Goal: Task Accomplishment & Management: Manage account settings

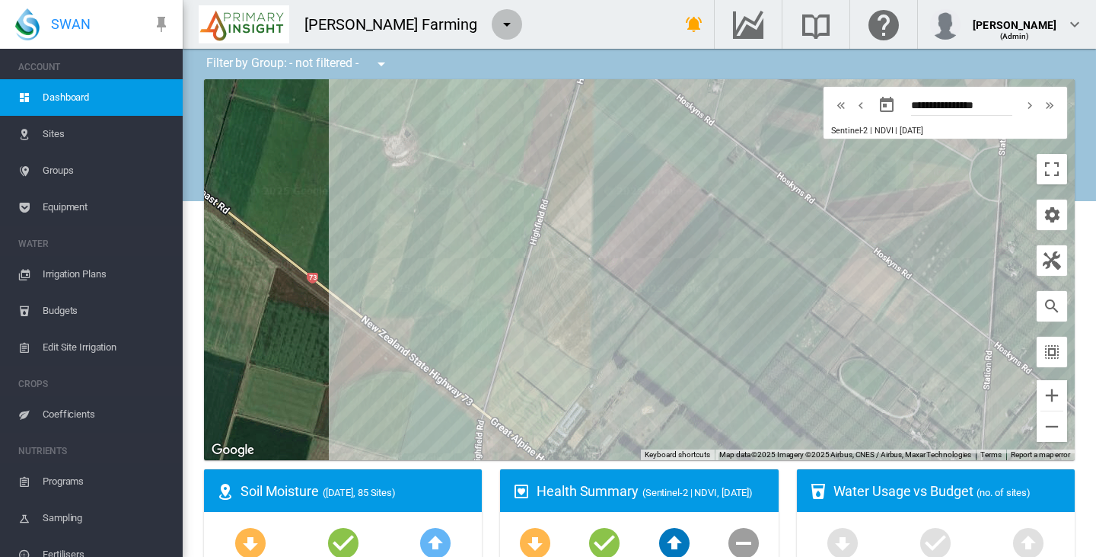
click at [498, 22] on md-icon "icon-menu-down" at bounding box center [507, 24] width 18 height 18
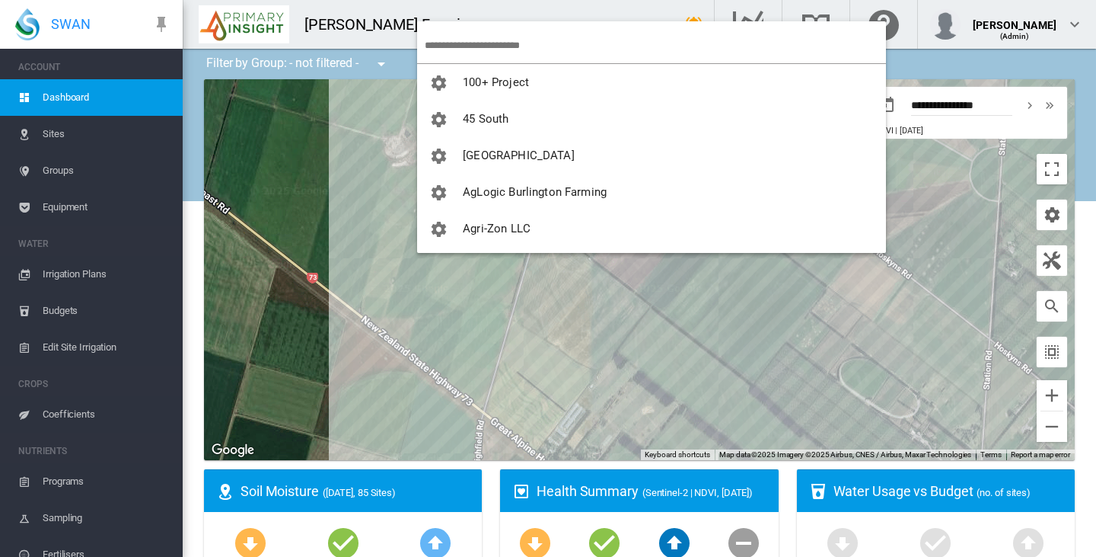
click at [457, 43] on input "search" at bounding box center [655, 45] width 461 height 36
click at [472, 45] on input "search" at bounding box center [655, 45] width 461 height 36
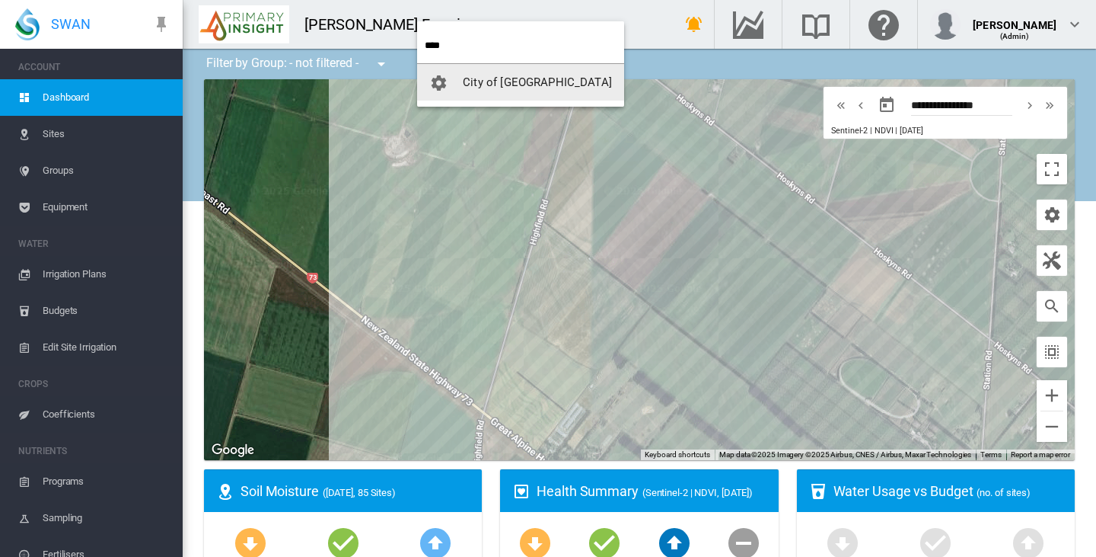
type input "****"
click at [489, 79] on span "City of [GEOGRAPHIC_DATA]" at bounding box center [537, 82] width 149 height 14
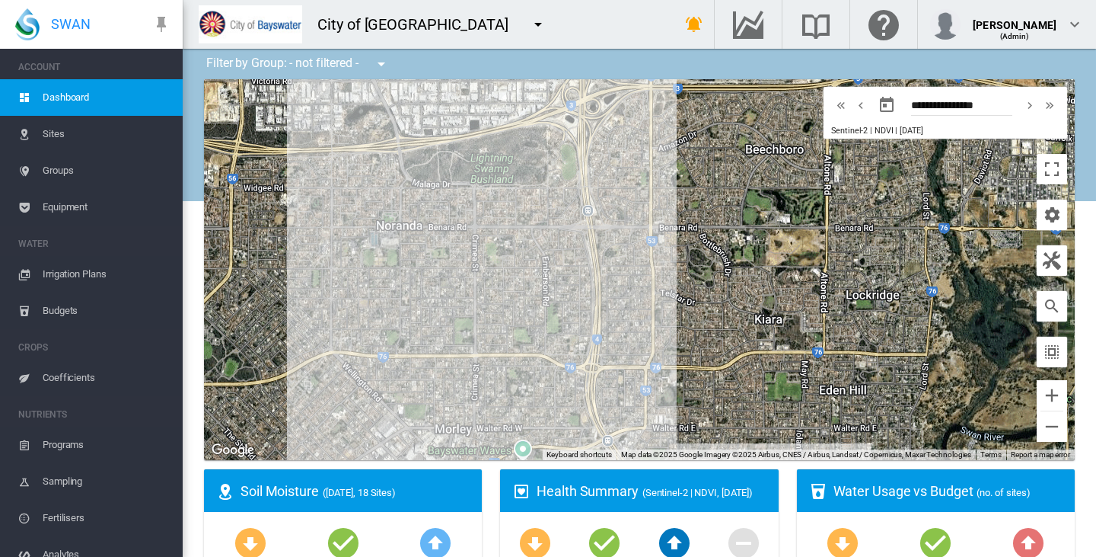
click at [529, 21] on md-icon "icon-menu-down" at bounding box center [538, 24] width 18 height 18
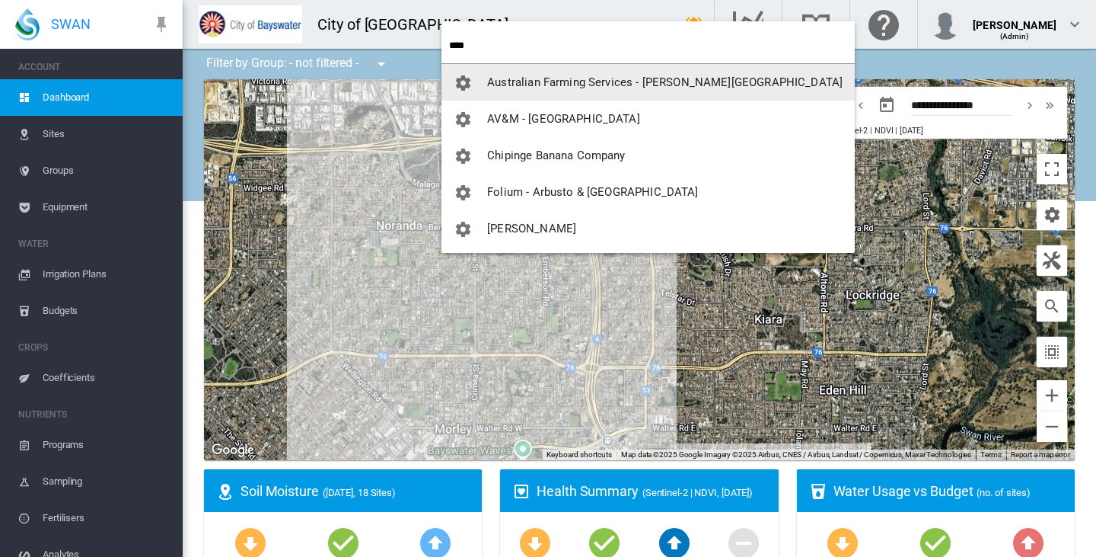
type input "****"
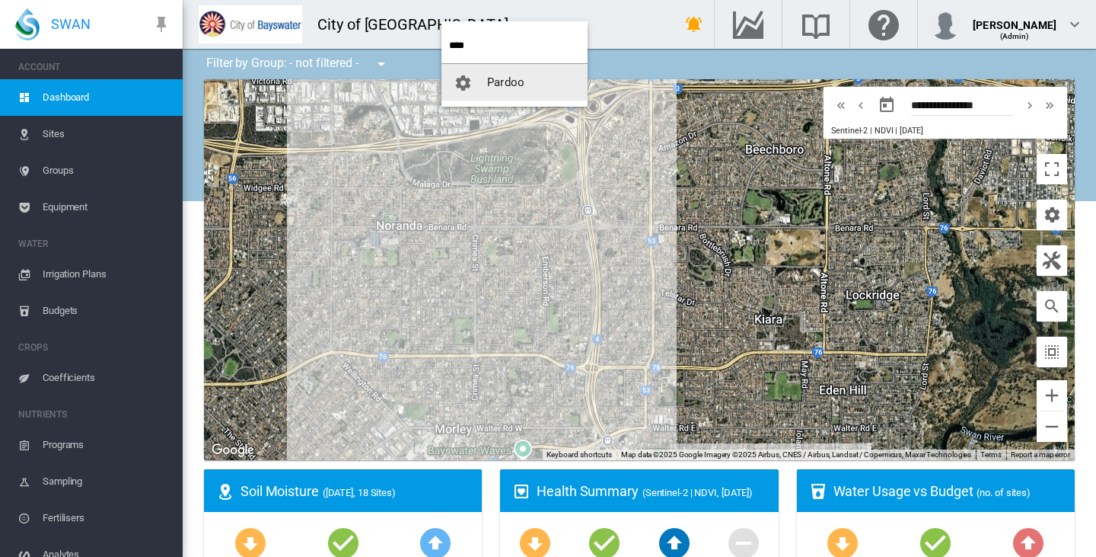
drag, startPoint x: 490, startPoint y: 85, endPoint x: 624, endPoint y: 180, distance: 163.9
click at [490, 83] on span "Pardoo" at bounding box center [505, 82] width 37 height 14
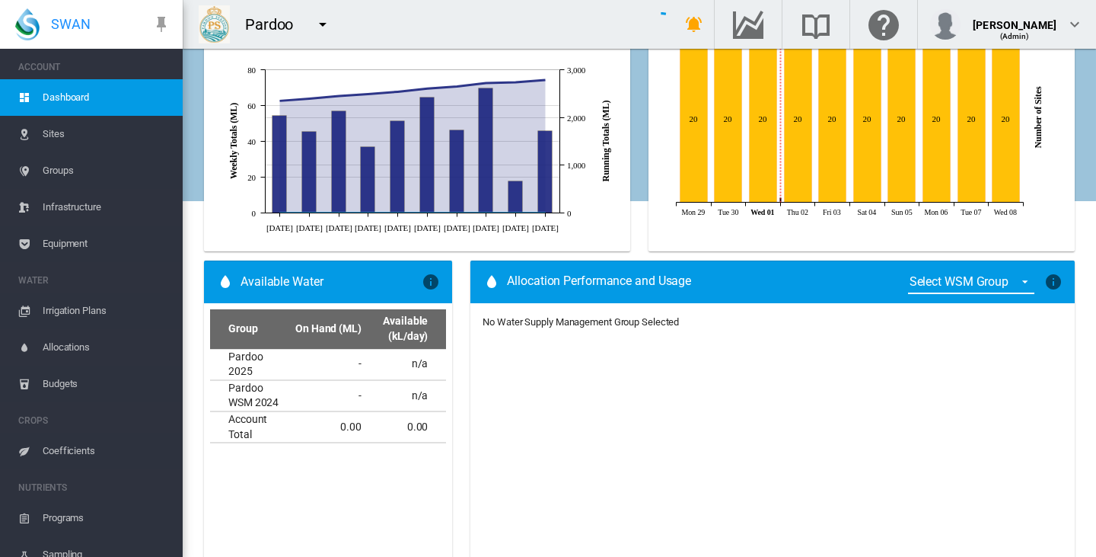
scroll to position [802, 0]
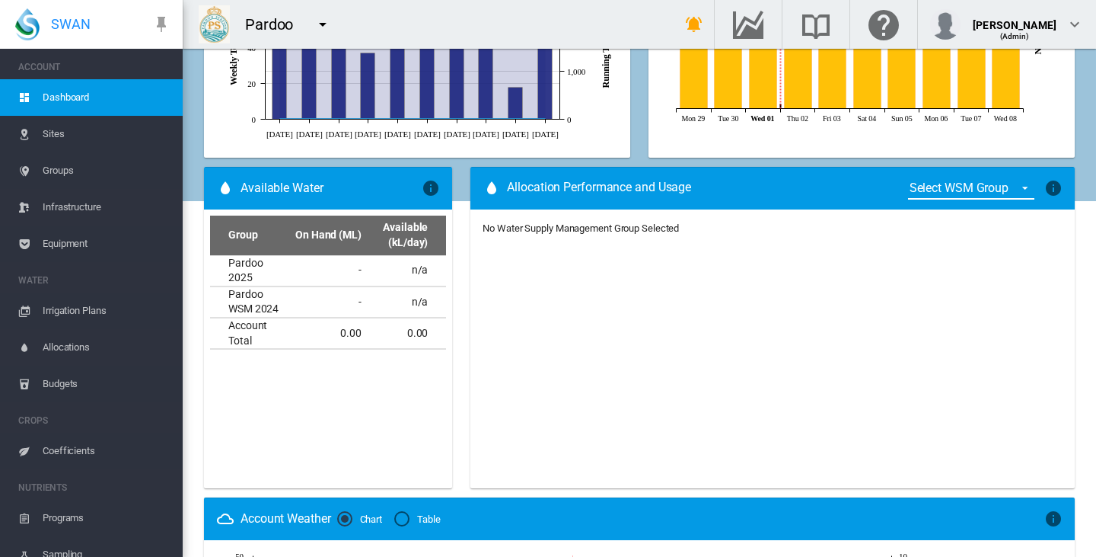
click at [947, 190] on md-select "Select WSM Group Pardoo 2025 Pardoo WSM 2024" at bounding box center [971, 188] width 126 height 23
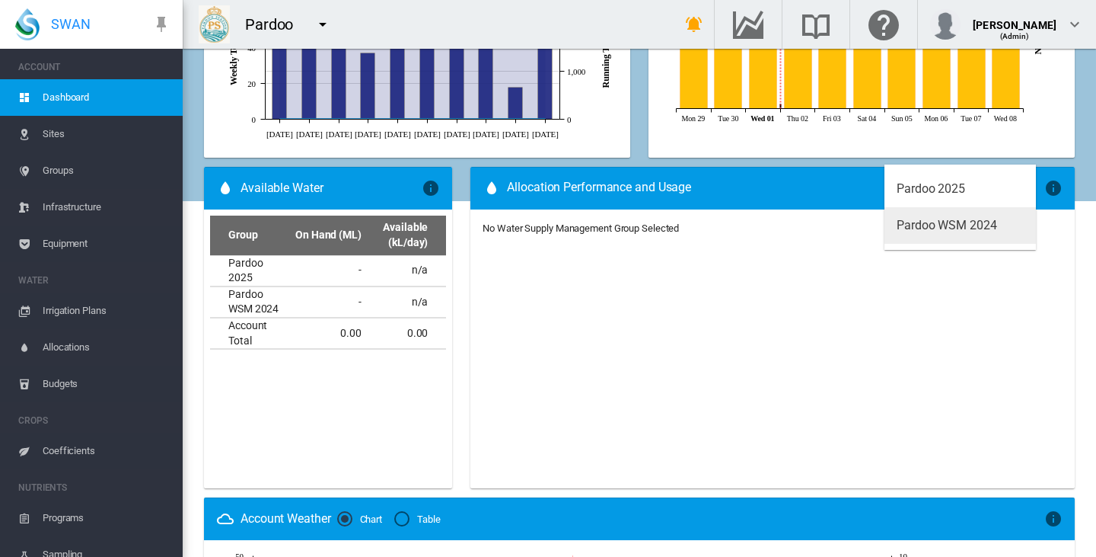
click at [943, 224] on div "Pardoo WSM 2024" at bounding box center [947, 225] width 101 height 17
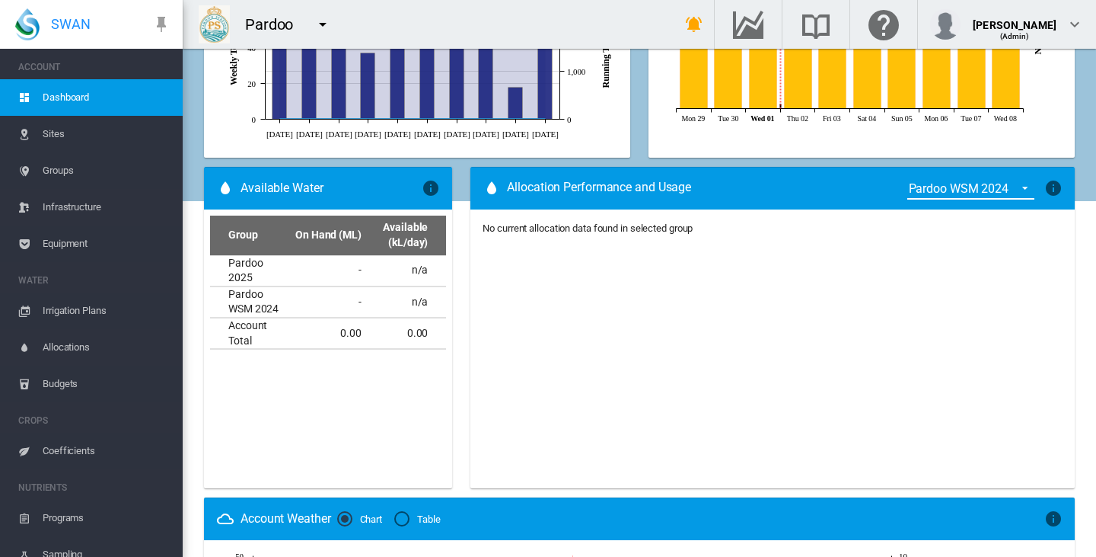
click at [952, 191] on div "Pardoo WSM 2024" at bounding box center [959, 188] width 101 height 14
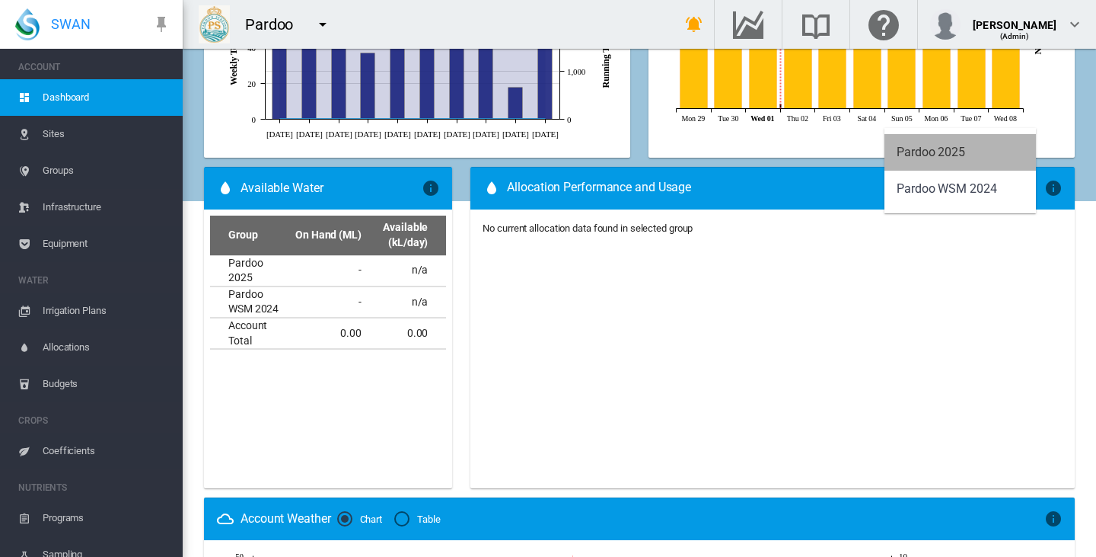
click at [927, 159] on md-option "Pardoo 2025" at bounding box center [961, 152] width 152 height 37
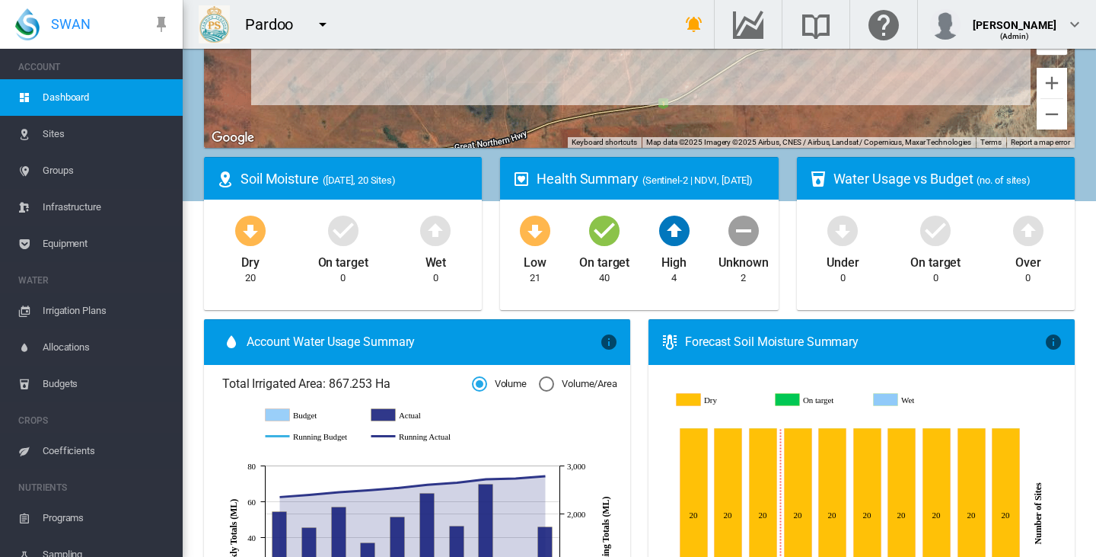
scroll to position [0, 0]
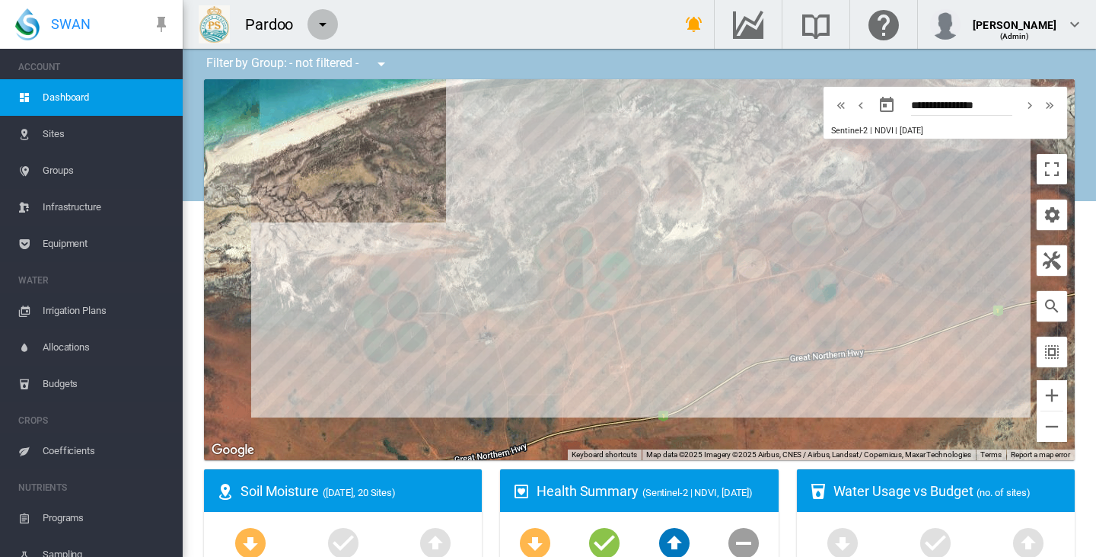
click at [330, 27] on md-icon "icon-menu-down" at bounding box center [323, 24] width 18 height 18
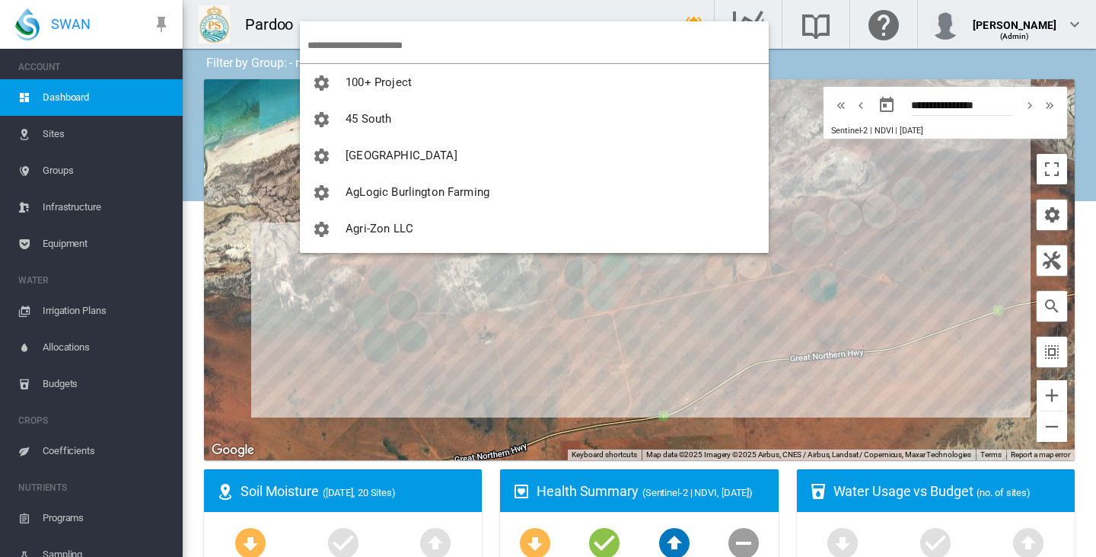
click at [359, 46] on input "search" at bounding box center [538, 45] width 461 height 36
click at [333, 50] on input "search" at bounding box center [538, 45] width 461 height 36
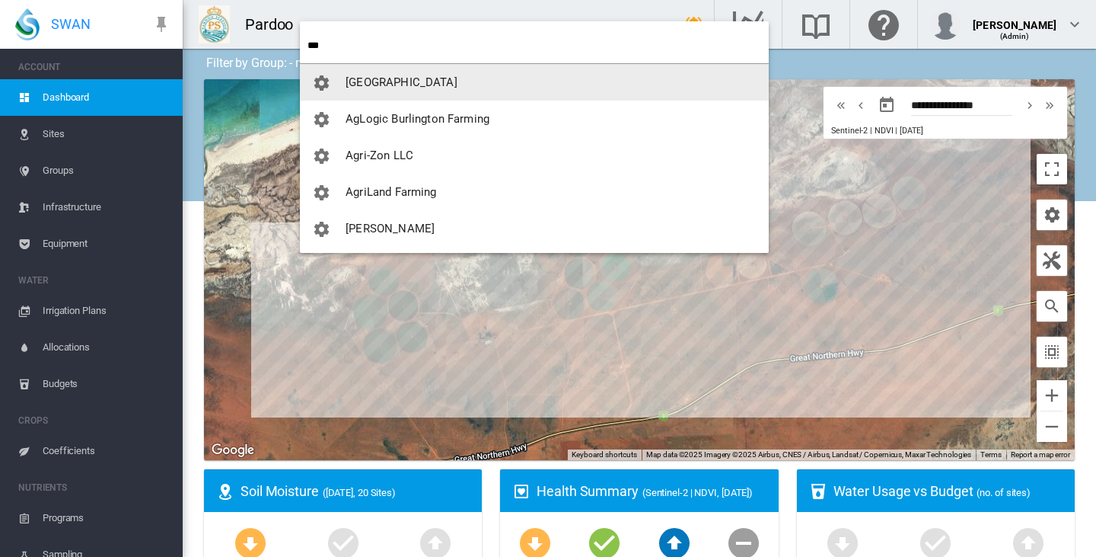
type input "***"
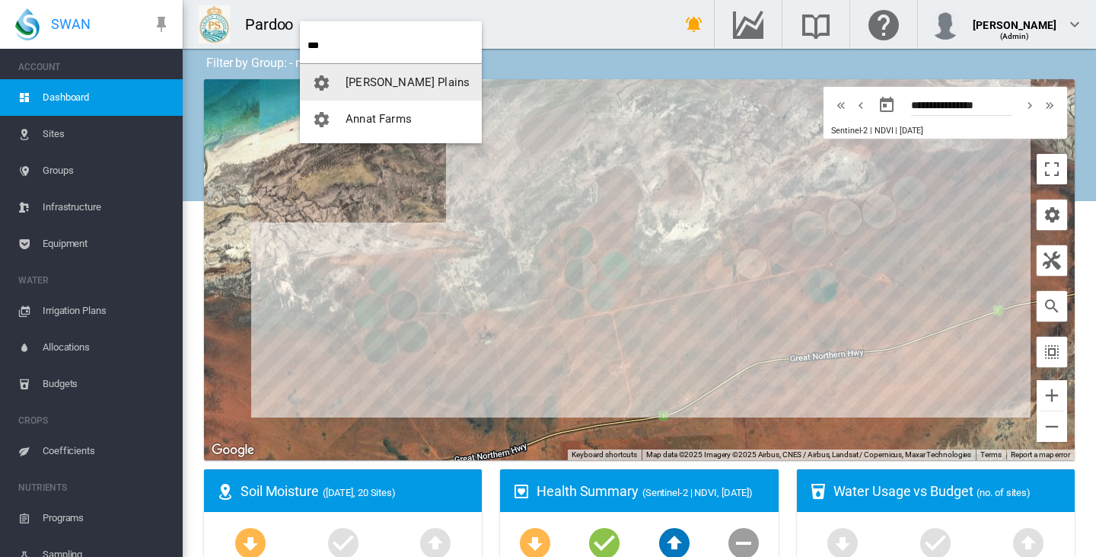
click at [357, 81] on span "[PERSON_NAME] Plains" at bounding box center [408, 82] width 124 height 14
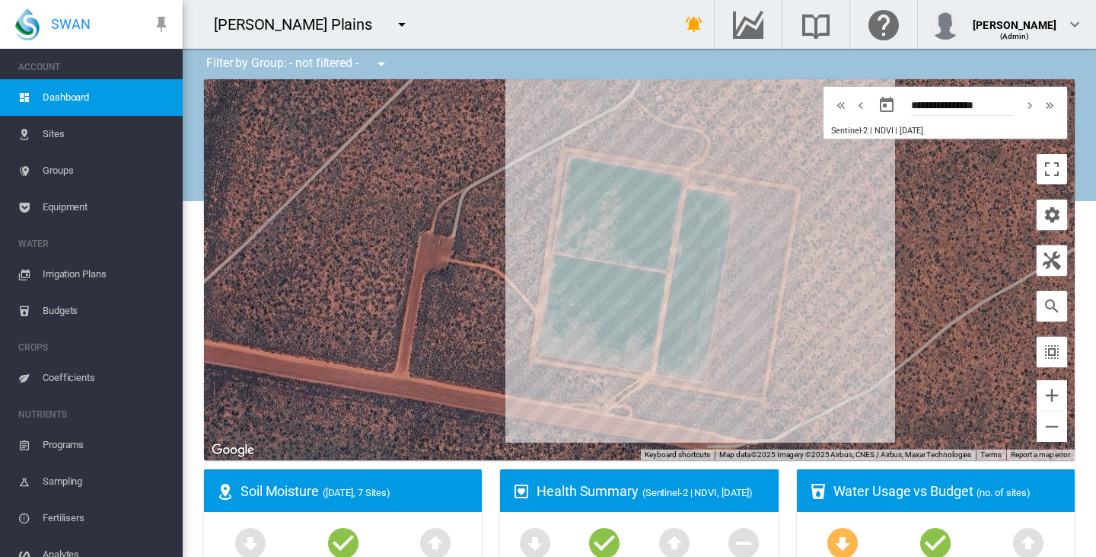
click at [427, 26] on div "[PERSON_NAME] Plains" at bounding box center [416, 24] width 467 height 49
click at [393, 26] on md-icon "icon-menu-down" at bounding box center [402, 24] width 18 height 18
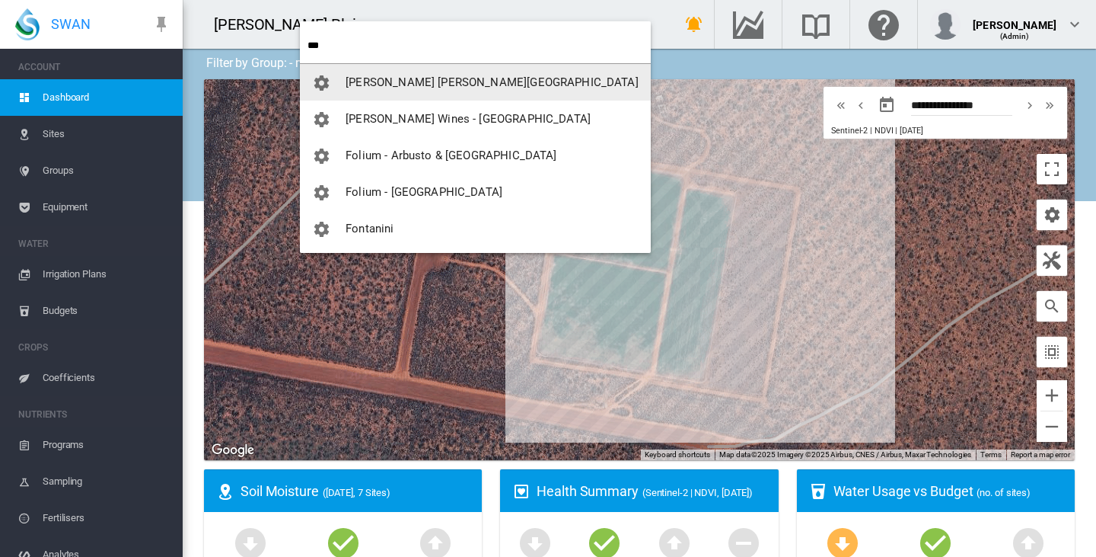
type input "***"
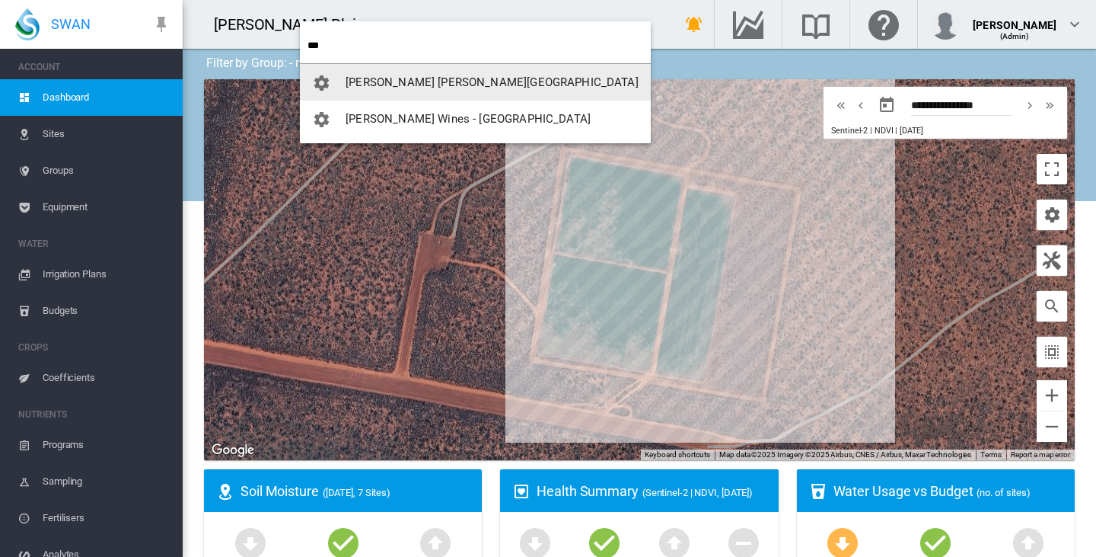
click at [394, 90] on button "[PERSON_NAME] [PERSON_NAME][GEOGRAPHIC_DATA]" at bounding box center [475, 82] width 351 height 37
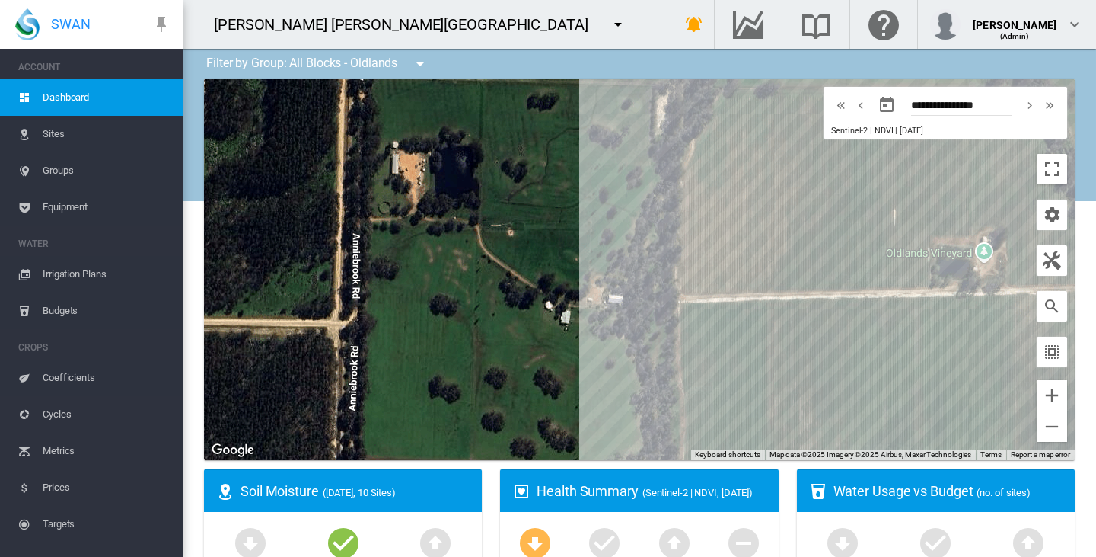
click at [609, 26] on md-icon "icon-menu-down" at bounding box center [618, 24] width 18 height 18
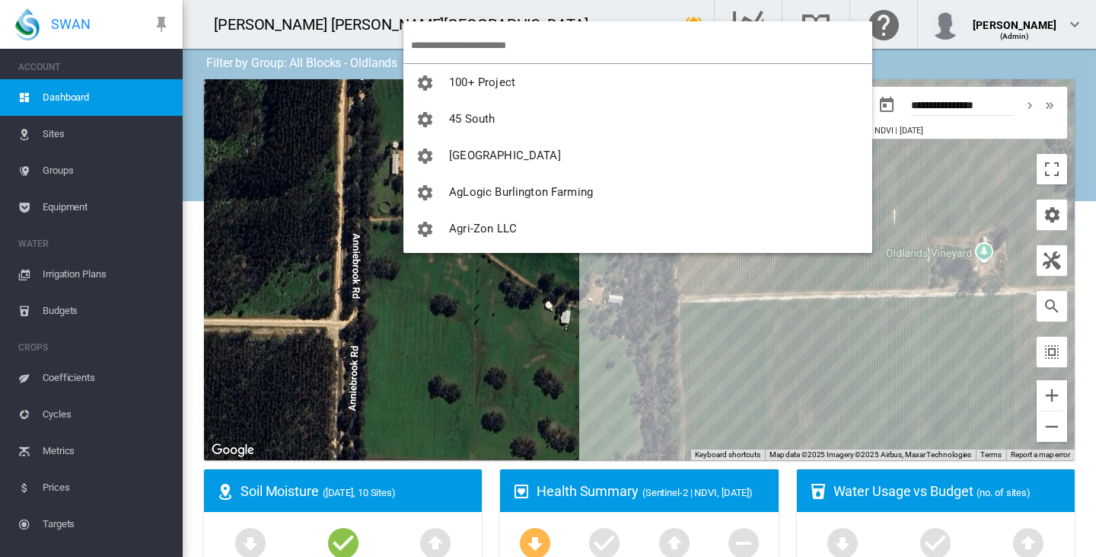
click at [448, 39] on input "search" at bounding box center [641, 45] width 461 height 36
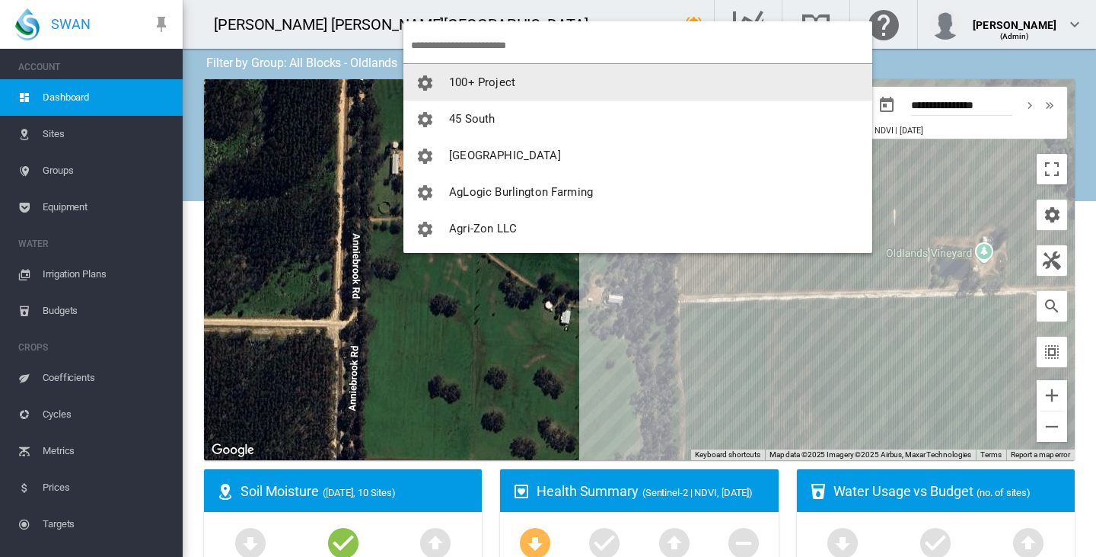
click at [464, 39] on input "search" at bounding box center [641, 45] width 461 height 36
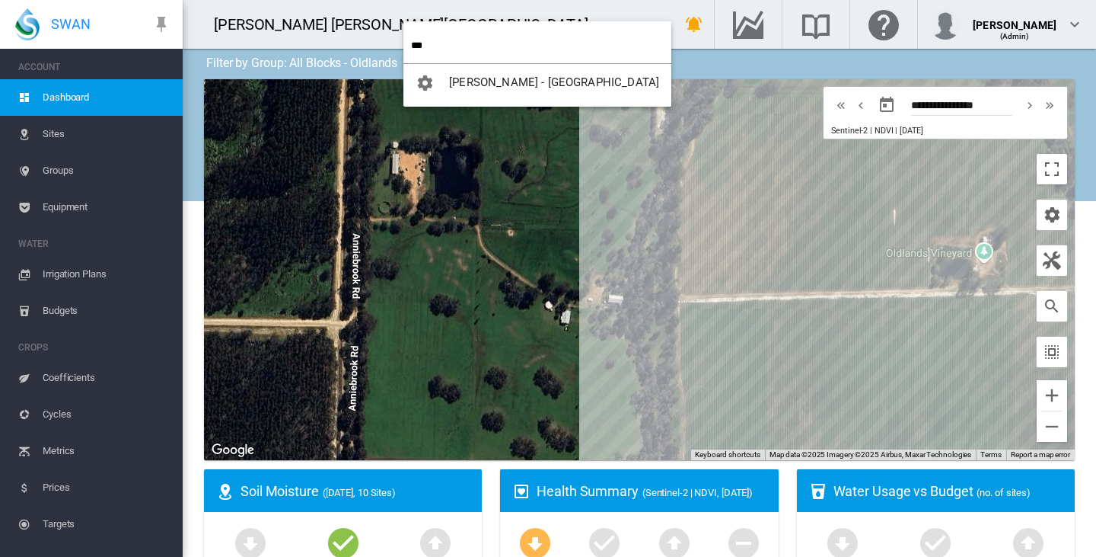
type input "***"
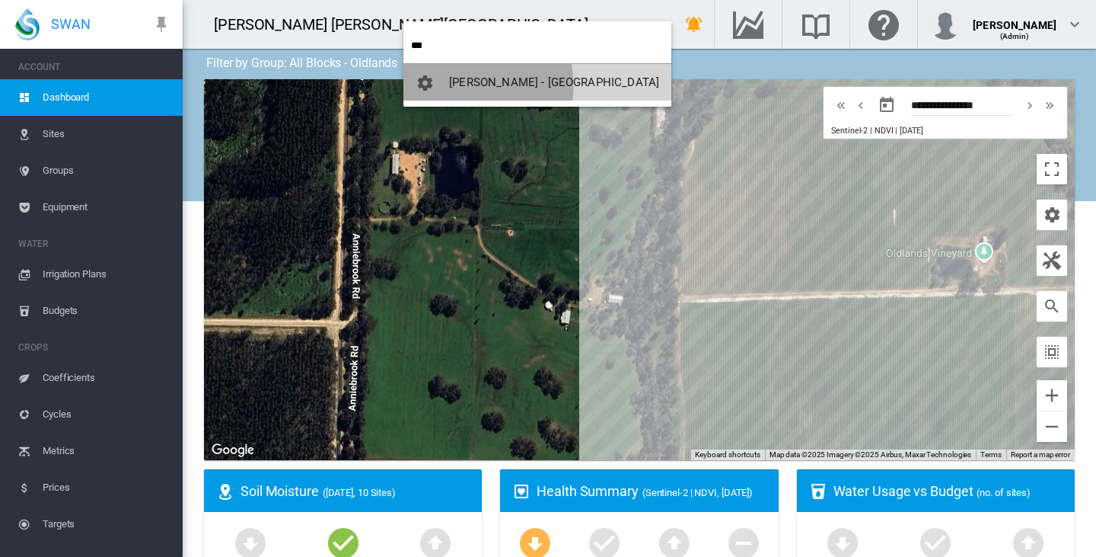
click at [461, 85] on span "[PERSON_NAME] - [GEOGRAPHIC_DATA]" at bounding box center [554, 82] width 210 height 14
